Goal: Navigation & Orientation: Find specific page/section

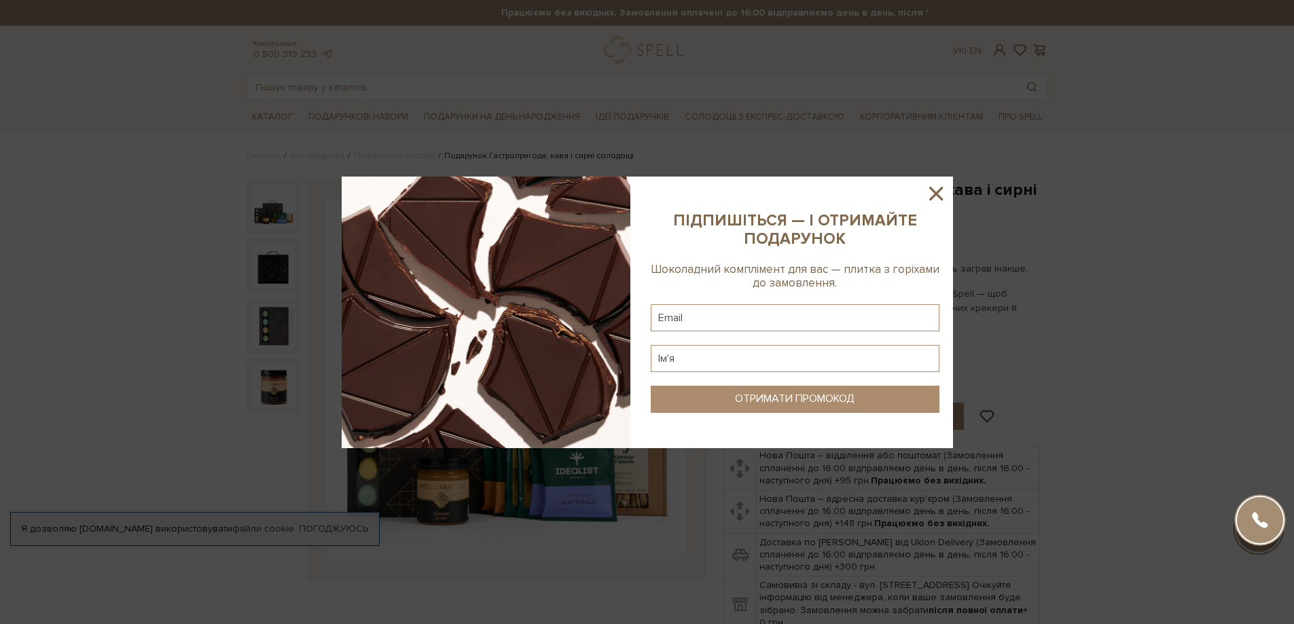
click at [938, 198] on icon at bounding box center [935, 193] width 23 height 23
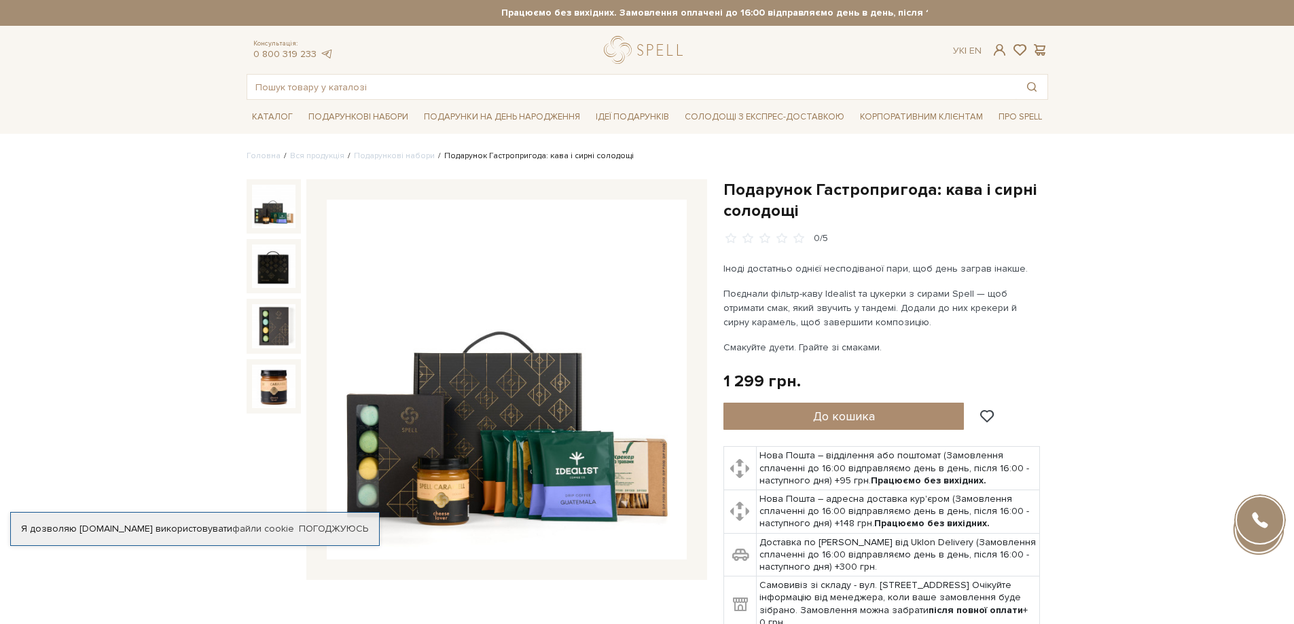
click at [545, 362] on img at bounding box center [507, 380] width 360 height 360
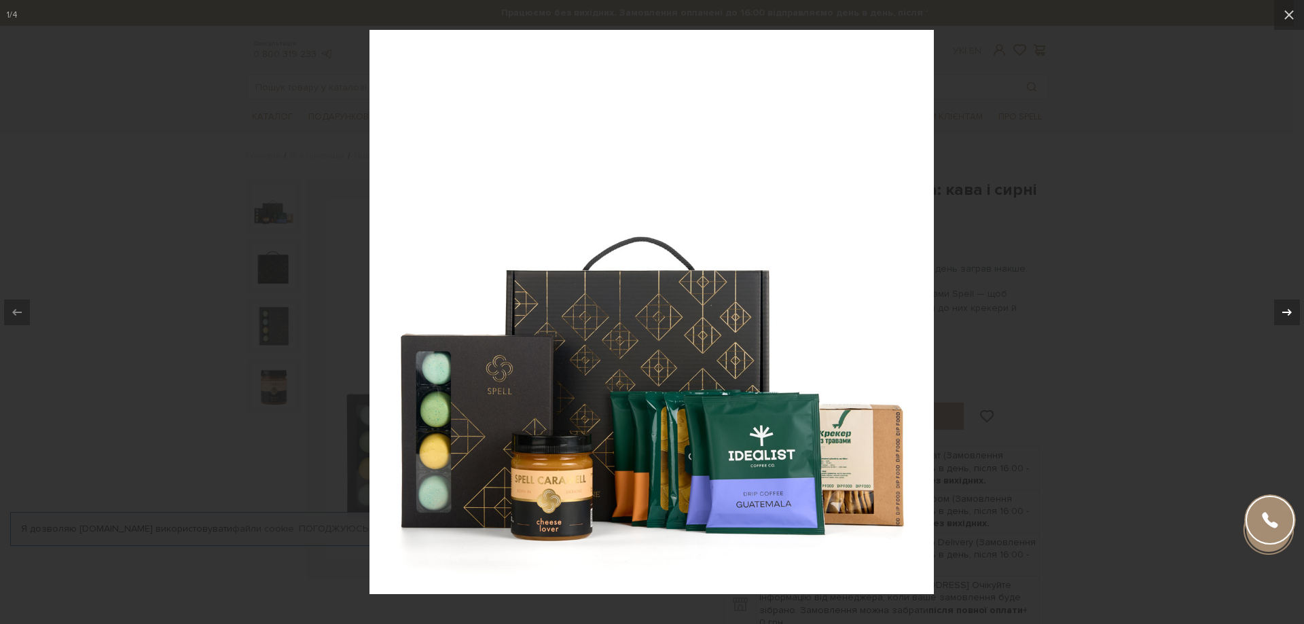
click at [1270, 310] on button at bounding box center [1280, 312] width 48 height 68
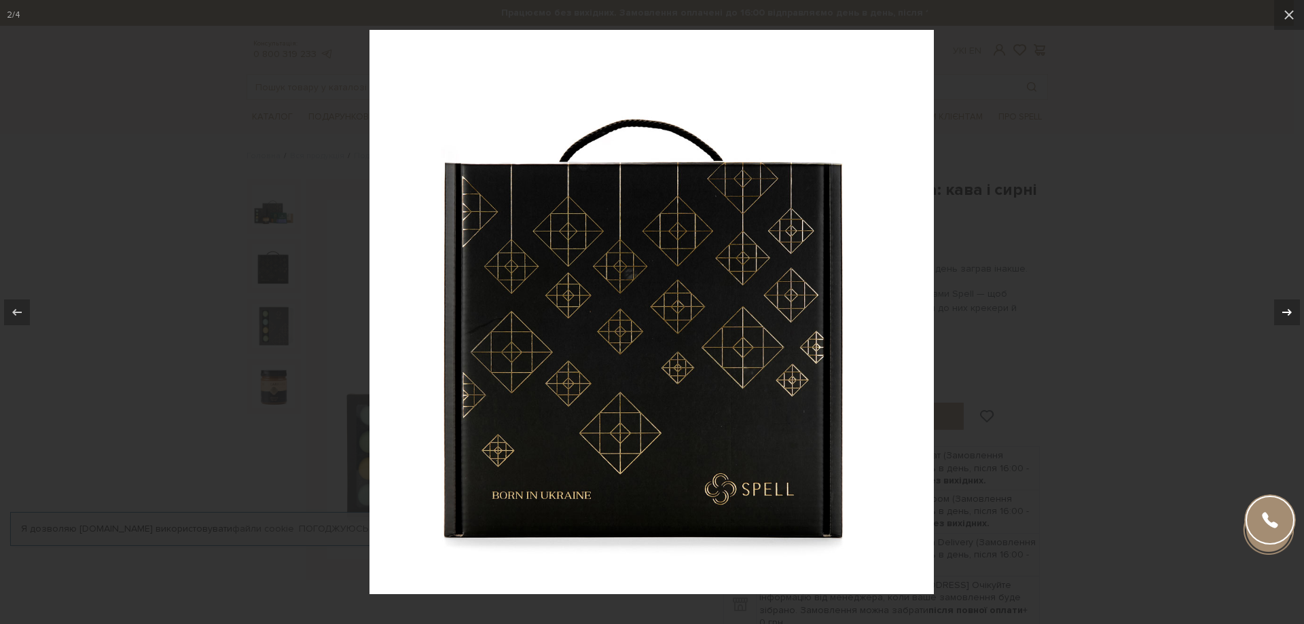
click at [1270, 310] on button at bounding box center [1280, 312] width 48 height 68
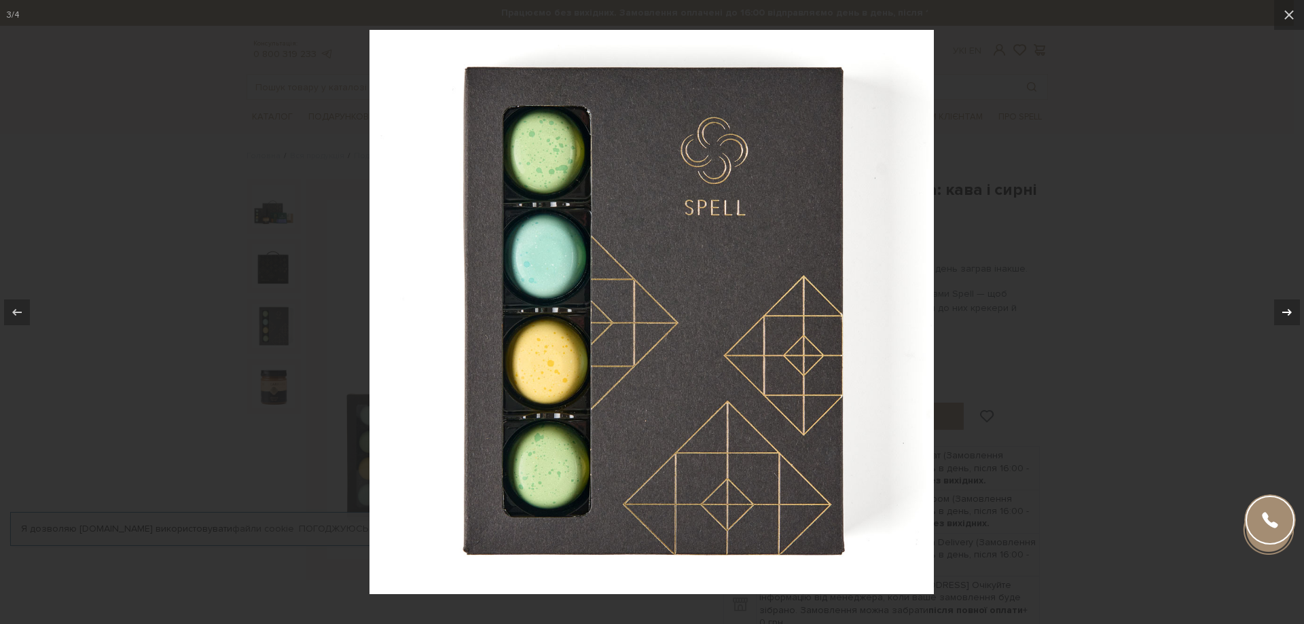
click at [1270, 310] on button at bounding box center [1280, 312] width 48 height 68
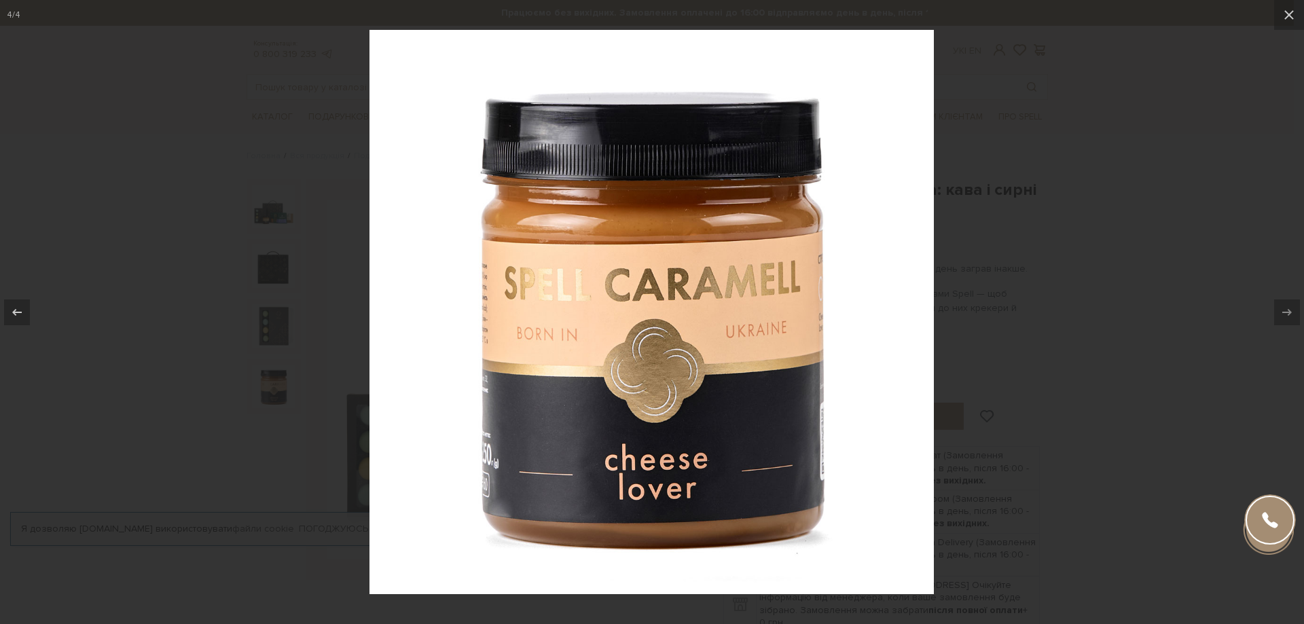
click at [1121, 306] on div at bounding box center [652, 312] width 1304 height 624
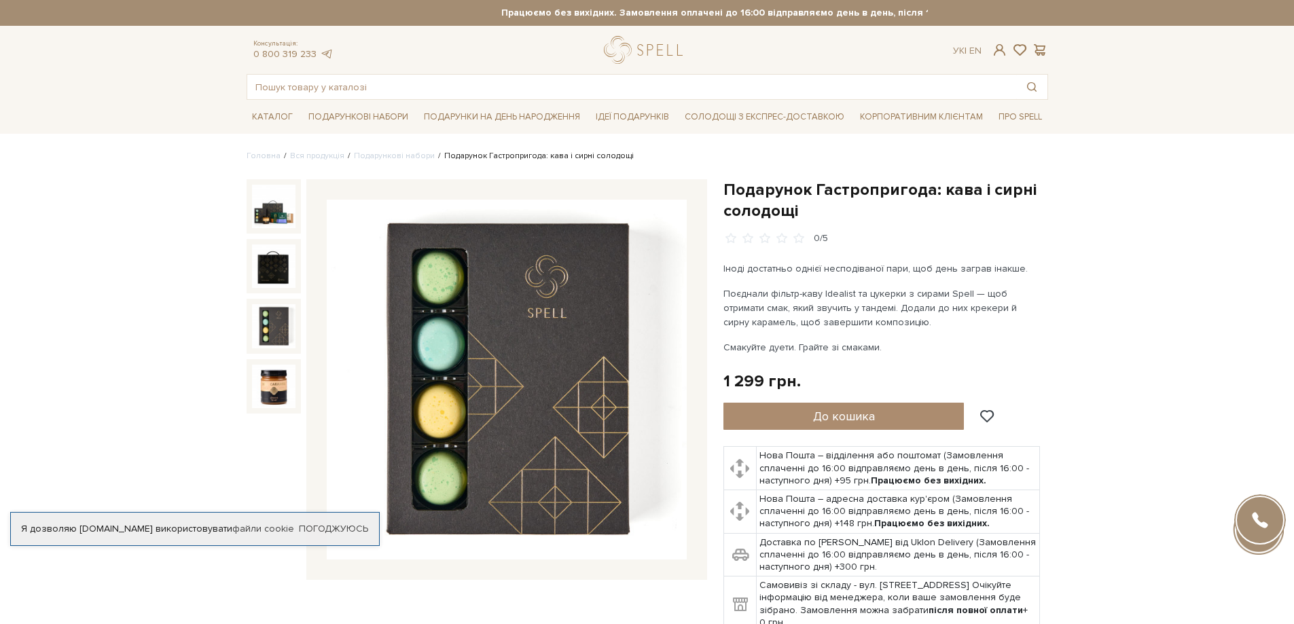
click at [260, 316] on img at bounding box center [273, 325] width 43 height 43
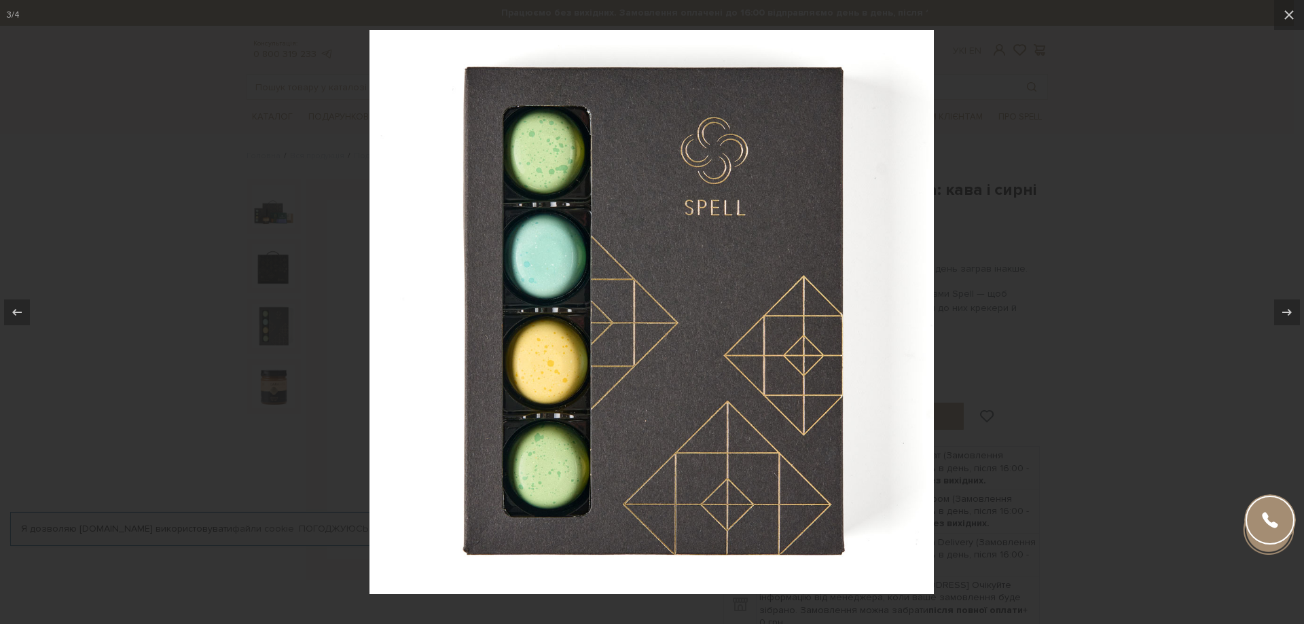
click at [1124, 264] on div at bounding box center [652, 312] width 1304 height 624
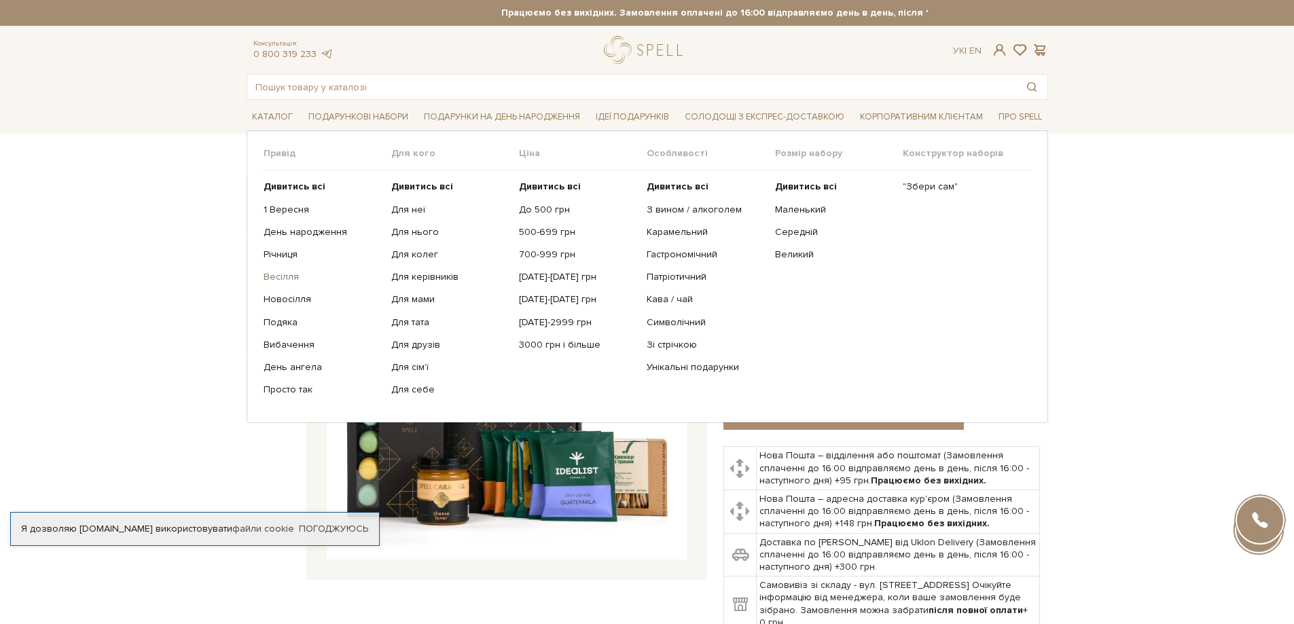
click at [293, 278] on link "Весілля" at bounding box center [321, 277] width 117 height 12
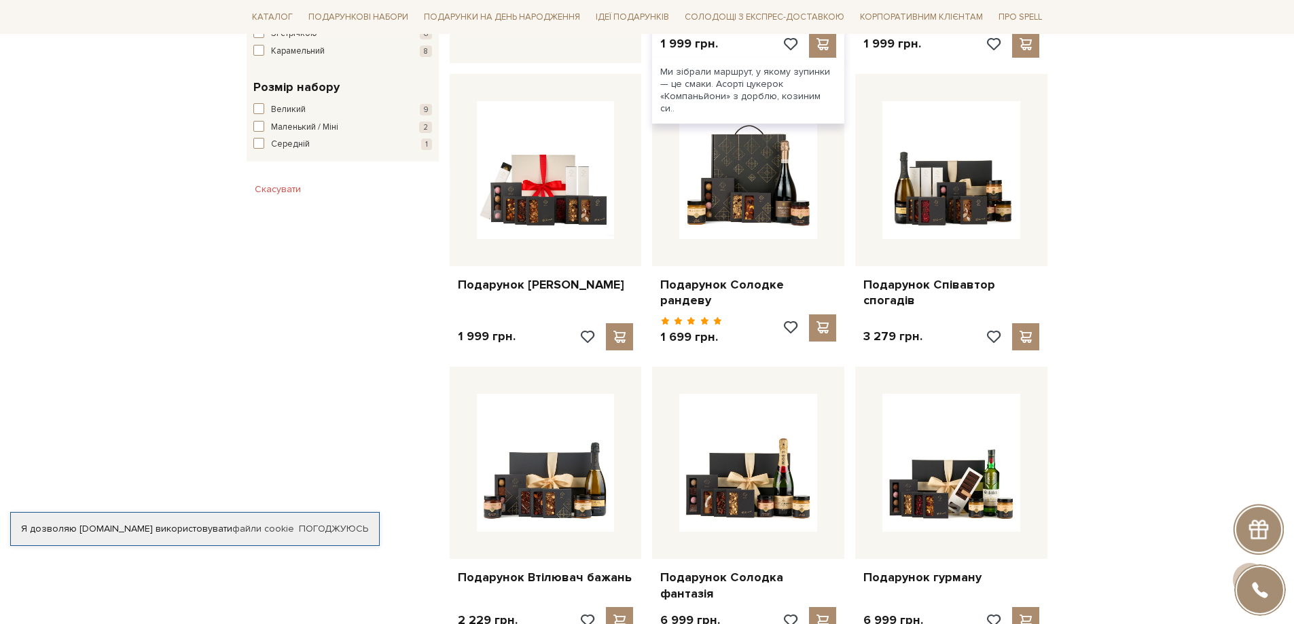
scroll to position [747, 0]
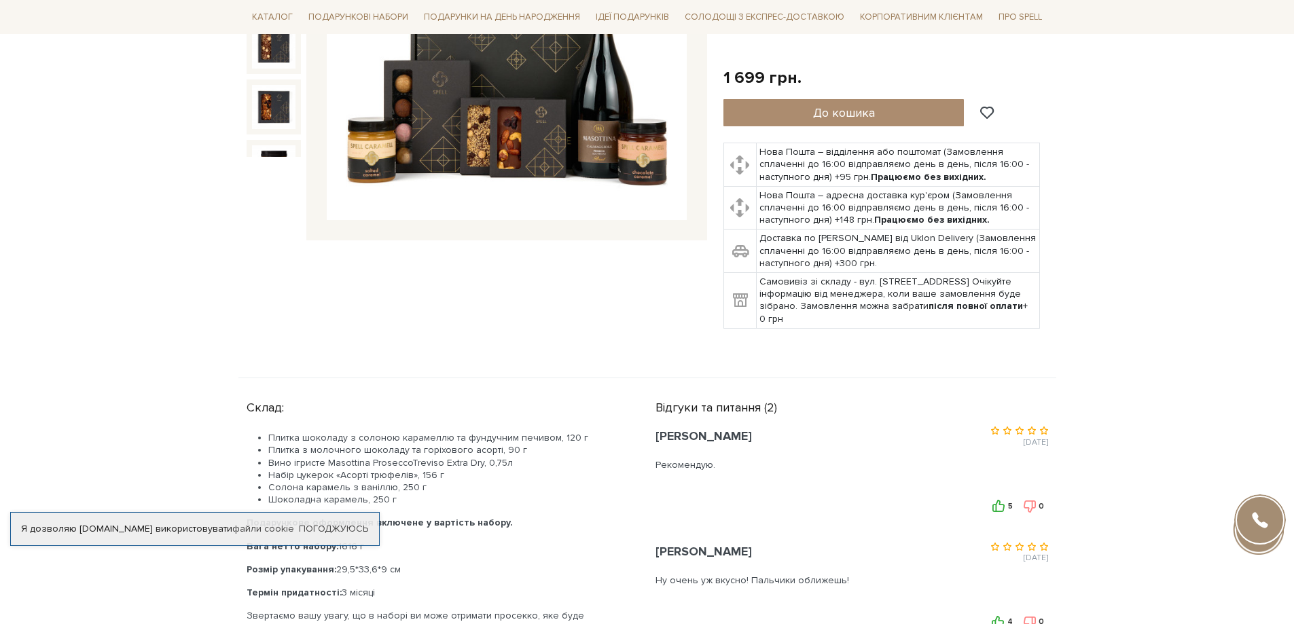
scroll to position [136, 0]
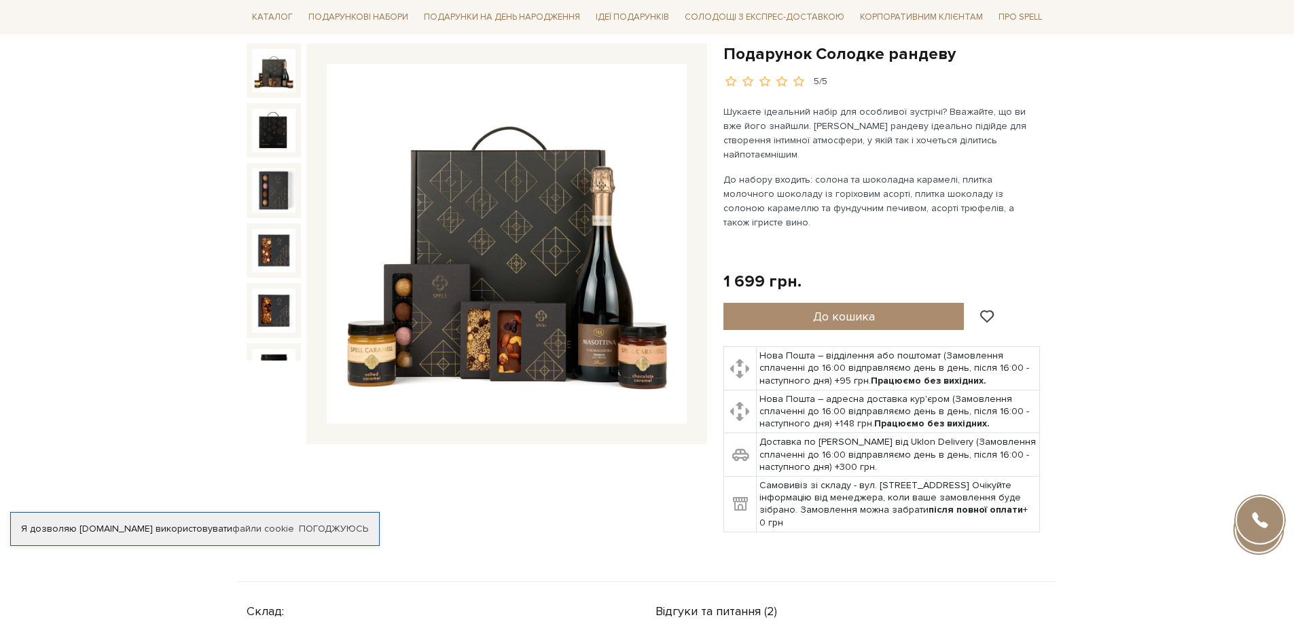
click at [0, 0] on link "Дивитись всі" at bounding box center [0, 0] width 0 height 0
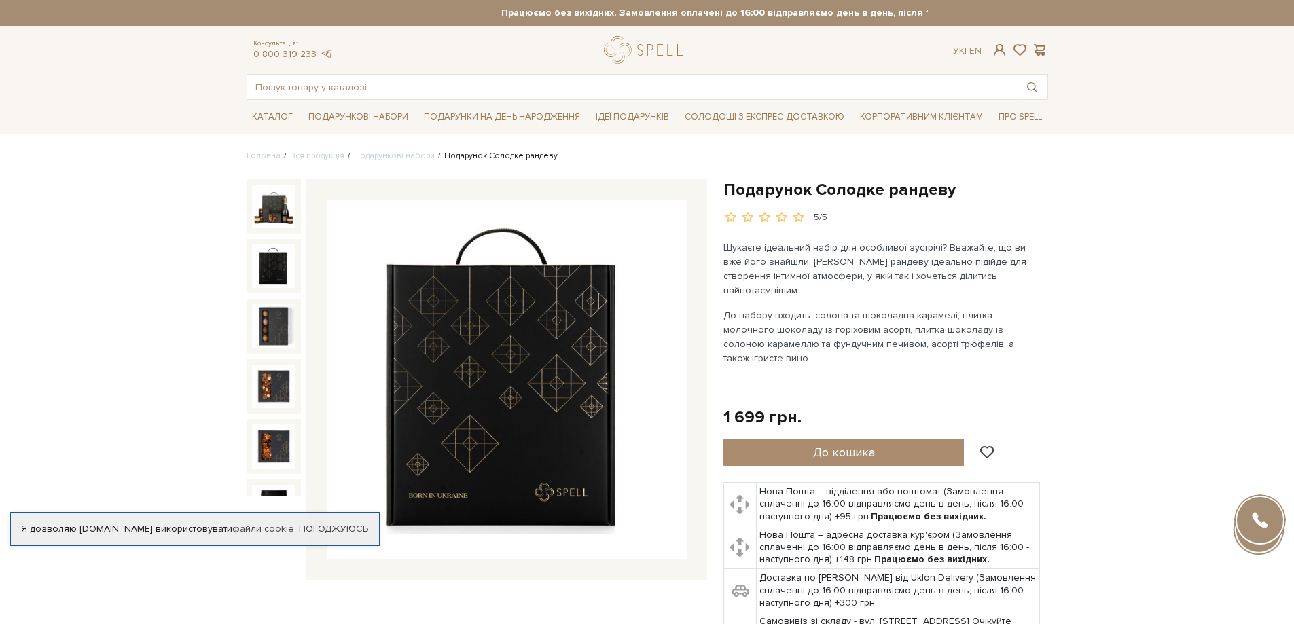
click at [266, 265] on img at bounding box center [273, 265] width 43 height 43
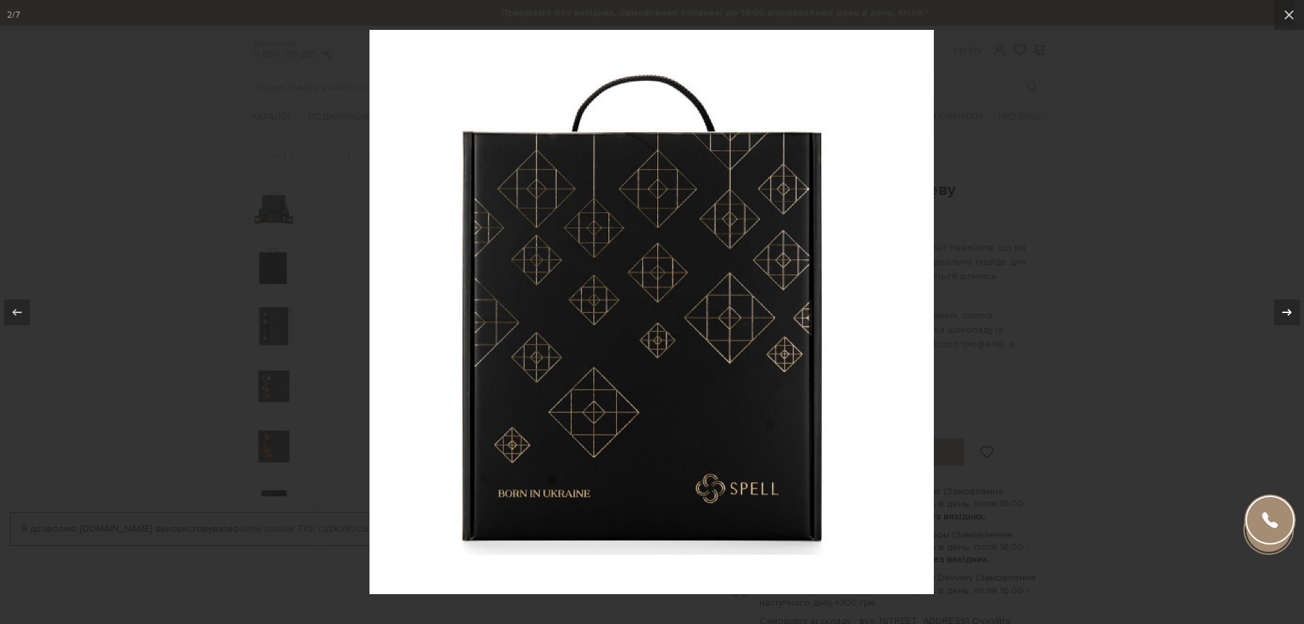
click at [1286, 315] on icon at bounding box center [1287, 312] width 16 height 16
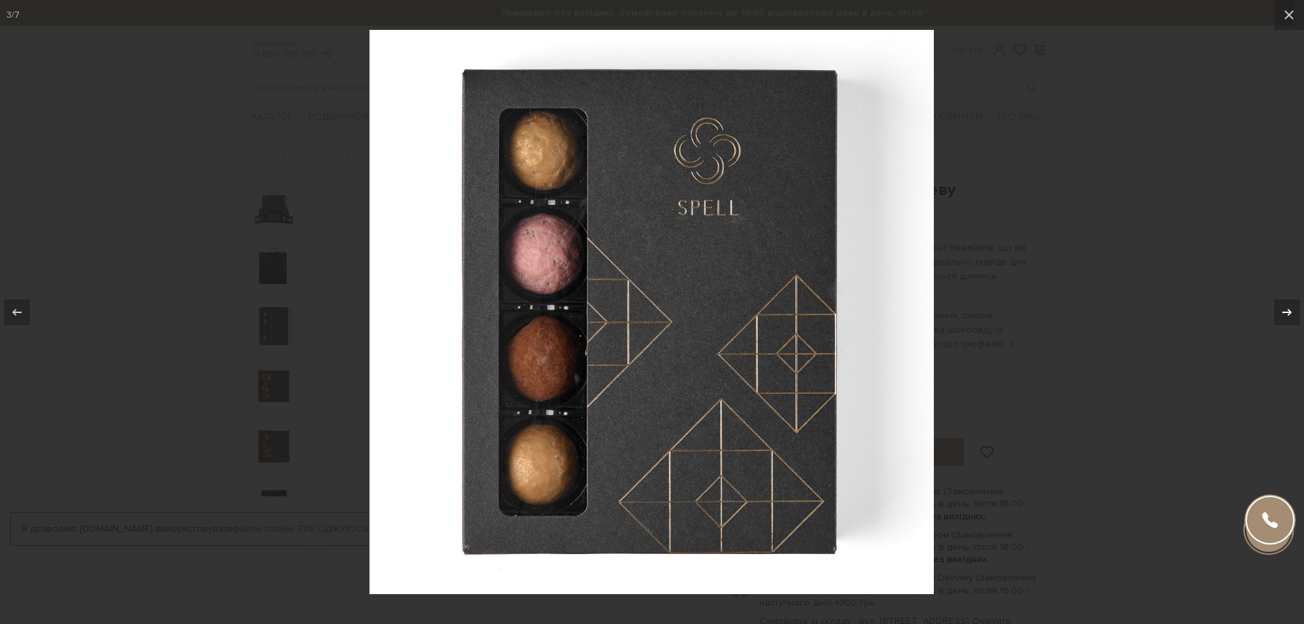
click at [1286, 315] on icon at bounding box center [1287, 312] width 16 height 16
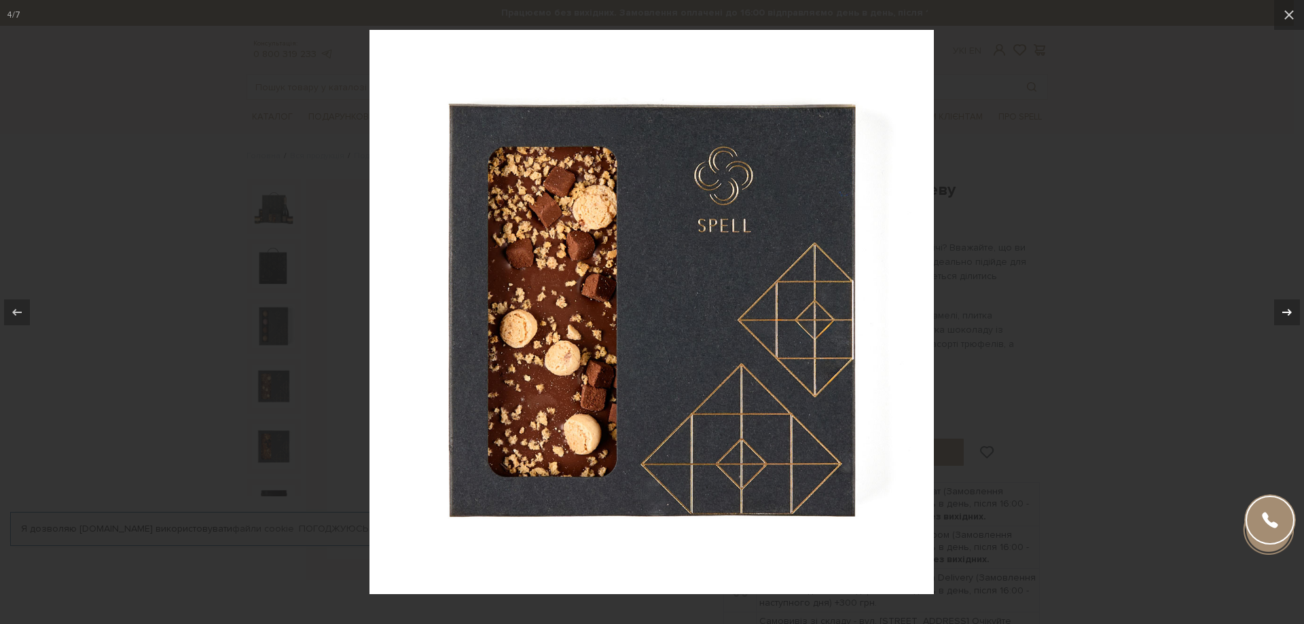
click at [1286, 315] on icon at bounding box center [1287, 312] width 16 height 16
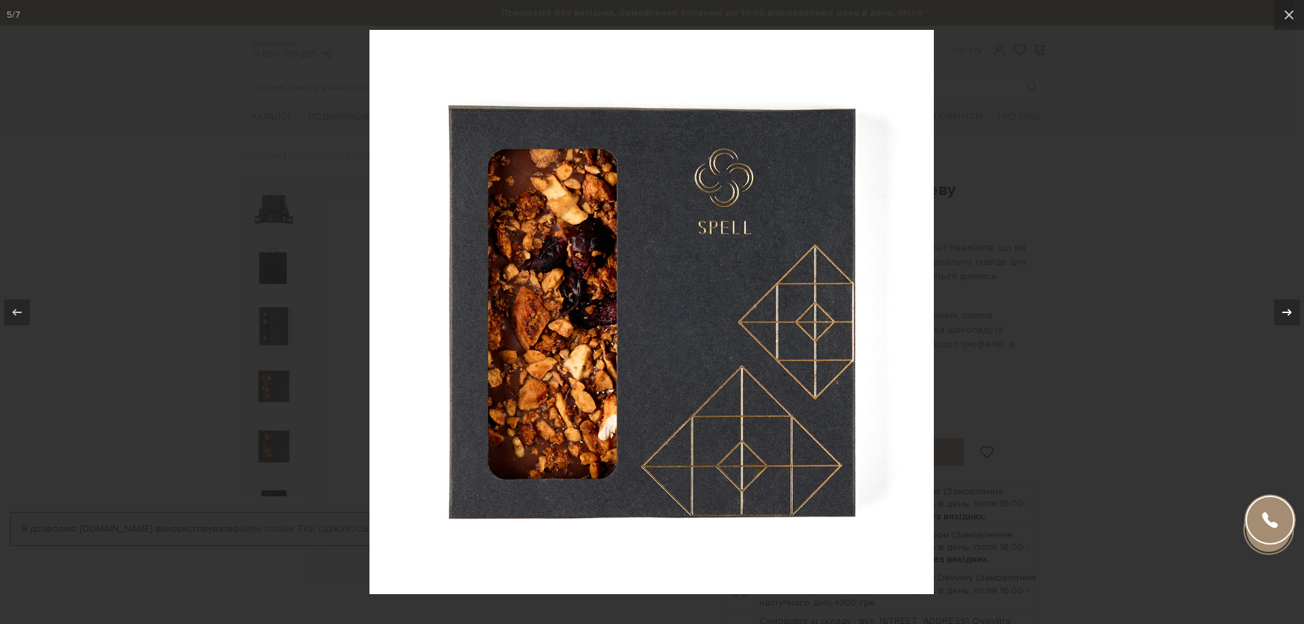
click at [1286, 315] on icon at bounding box center [1287, 312] width 16 height 16
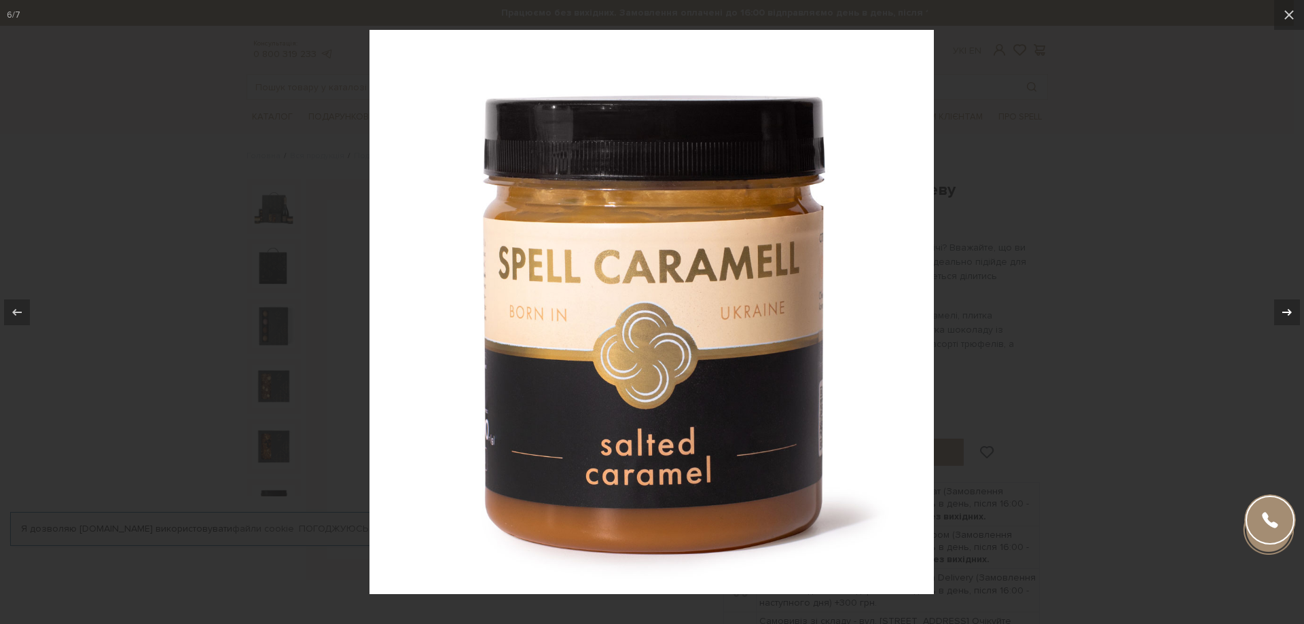
click at [1286, 315] on icon at bounding box center [1287, 312] width 16 height 16
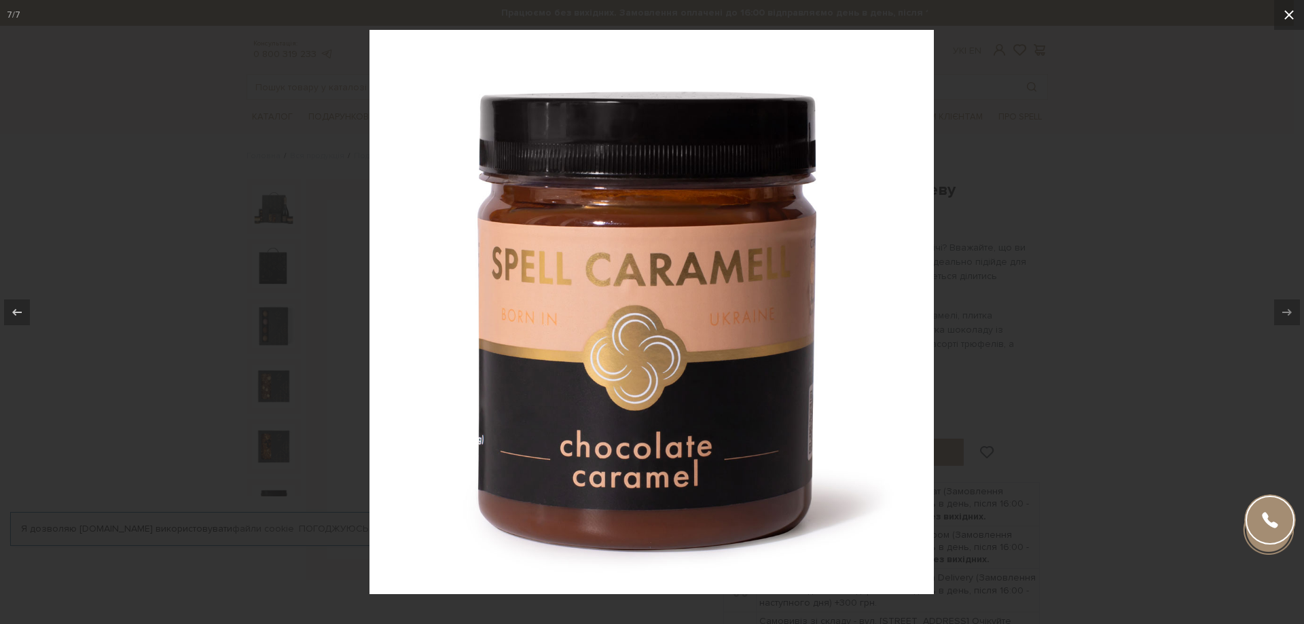
click at [1279, 16] on button at bounding box center [1289, 15] width 30 height 30
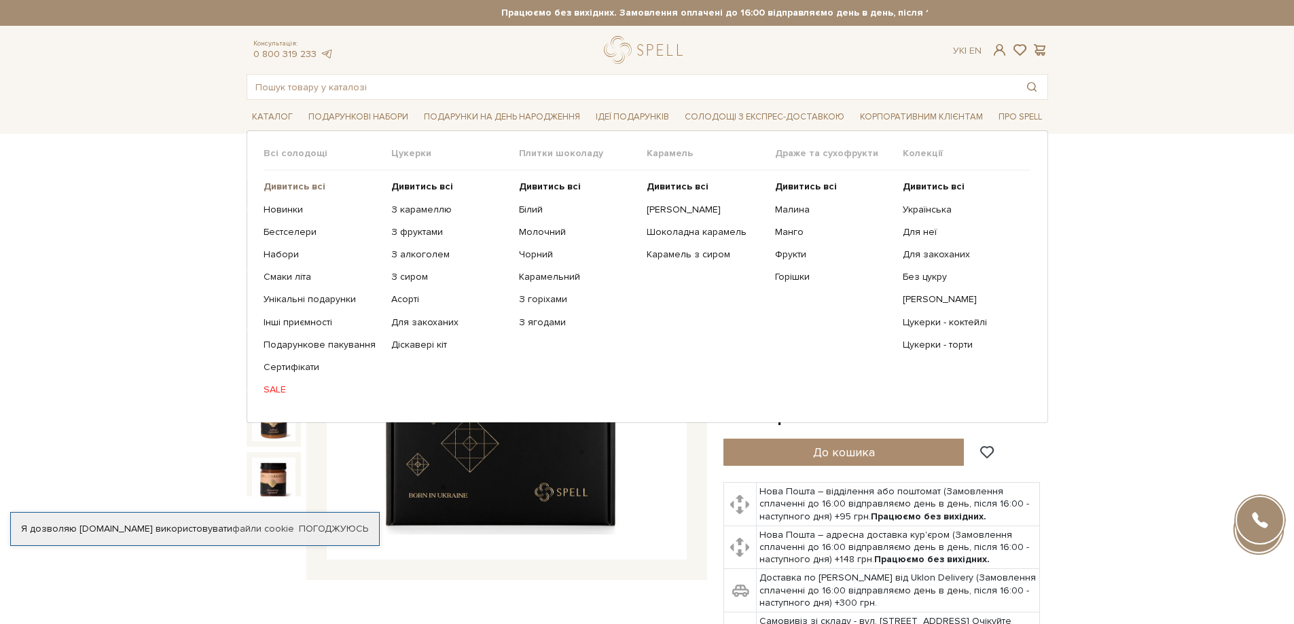
click at [303, 189] on b "Дивитись всі" at bounding box center [294, 187] width 62 height 12
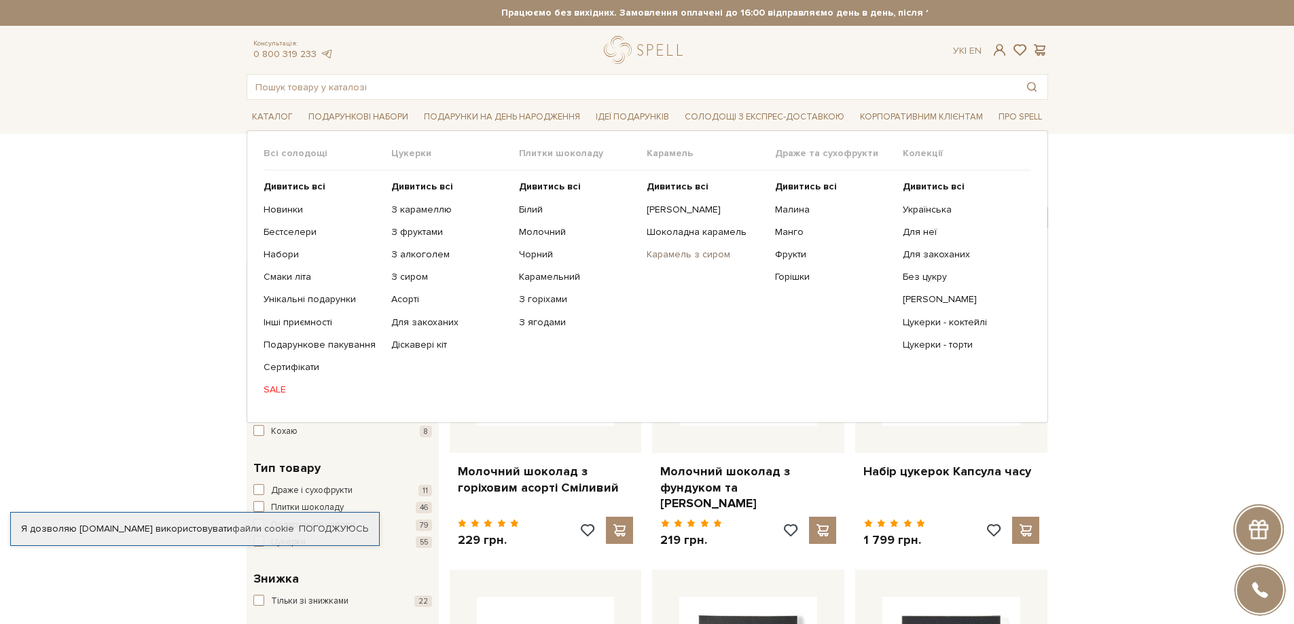
click at [720, 253] on link "Карамель з сиром" at bounding box center [704, 255] width 117 height 12
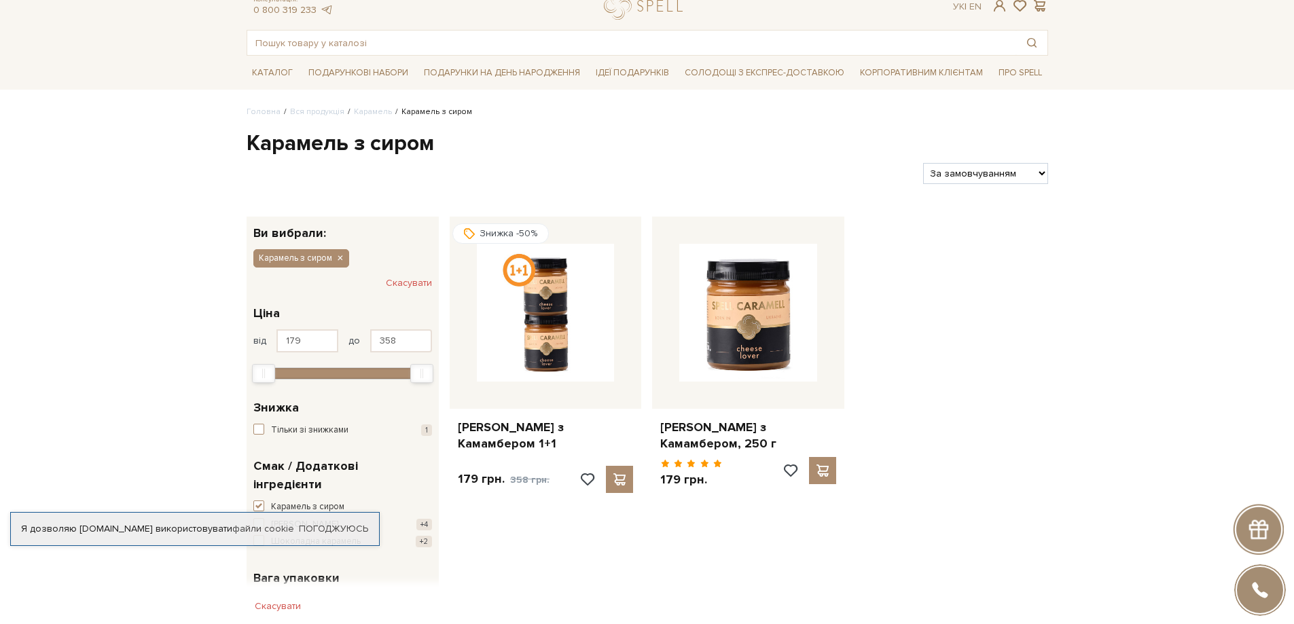
scroll to position [68, 0]
